Goal: Task Accomplishment & Management: Complete application form

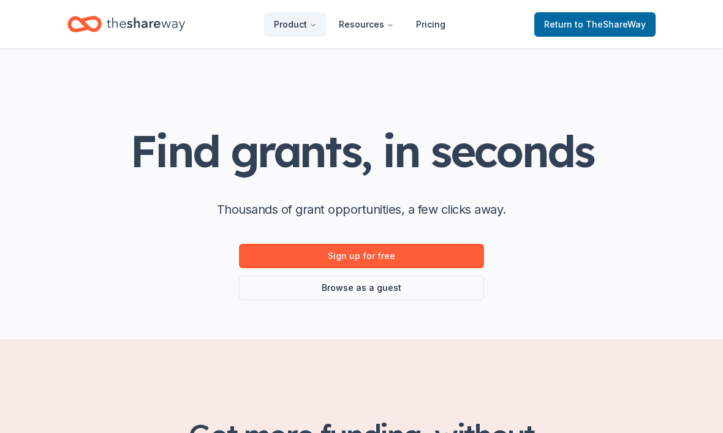
click at [153, 28] on icon "Home" at bounding box center [146, 24] width 78 height 25
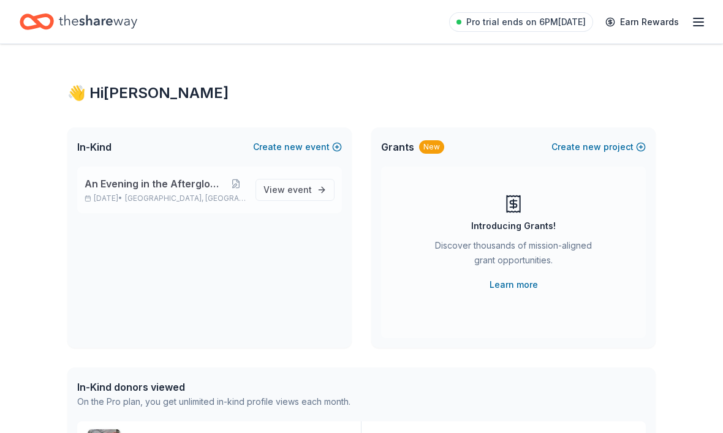
click at [145, 183] on span "An Evening in the Afterglow-Fall Gala" at bounding box center [155, 183] width 141 height 15
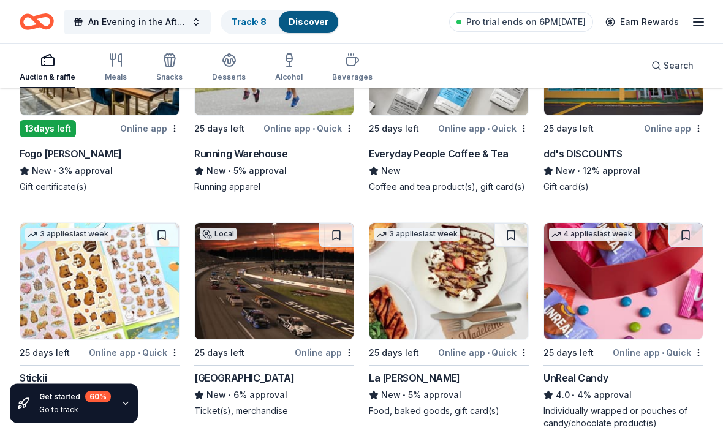
scroll to position [4420, 0]
click at [629, 300] on img at bounding box center [623, 281] width 159 height 116
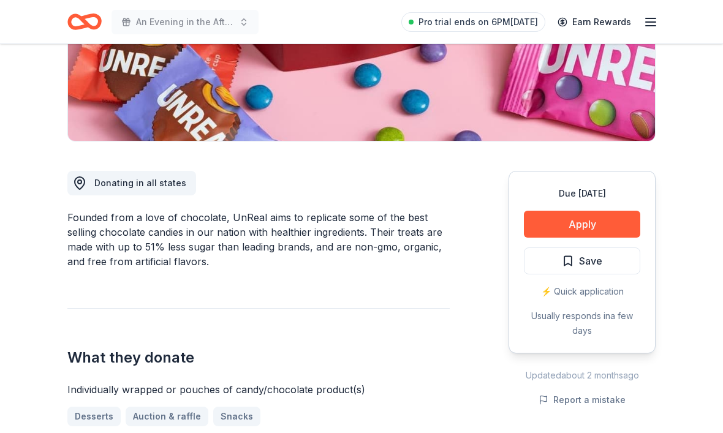
scroll to position [37, 0]
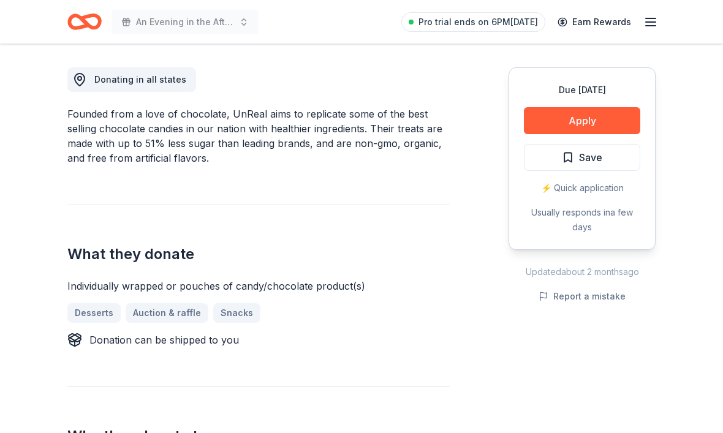
scroll to position [424, 0]
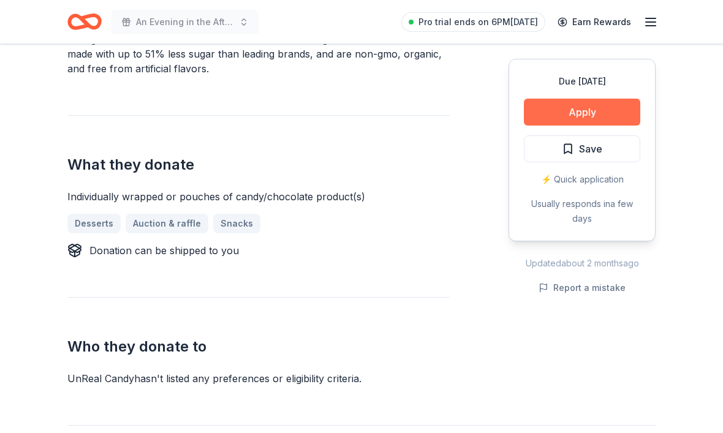
click at [582, 116] on button "Apply" at bounding box center [582, 112] width 116 height 27
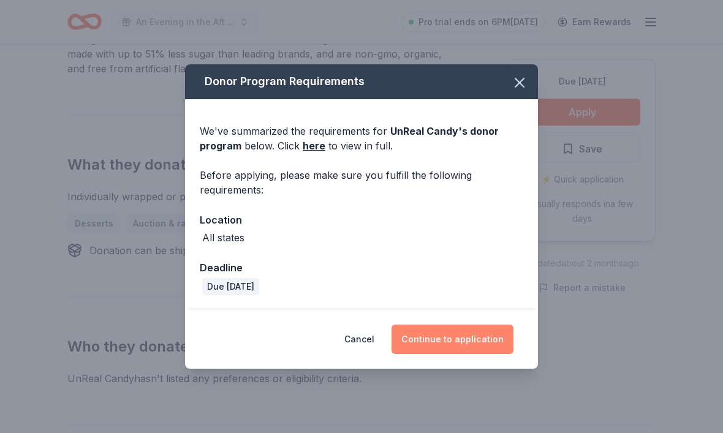
click at [456, 354] on button "Continue to application" at bounding box center [452, 339] width 122 height 29
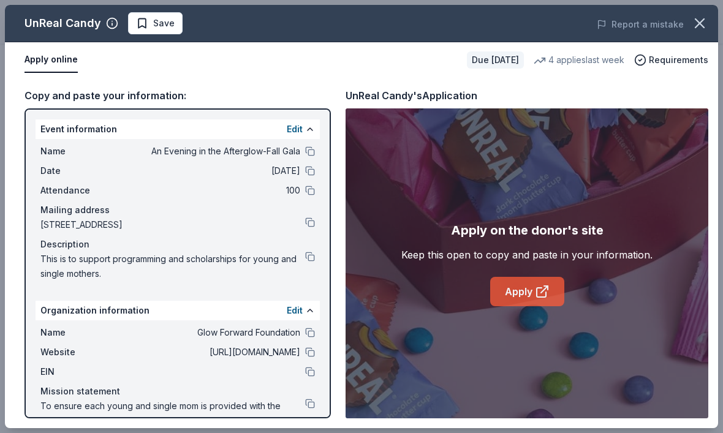
click at [541, 299] on icon at bounding box center [542, 291] width 15 height 15
